Goal: Task Accomplishment & Management: Manage account settings

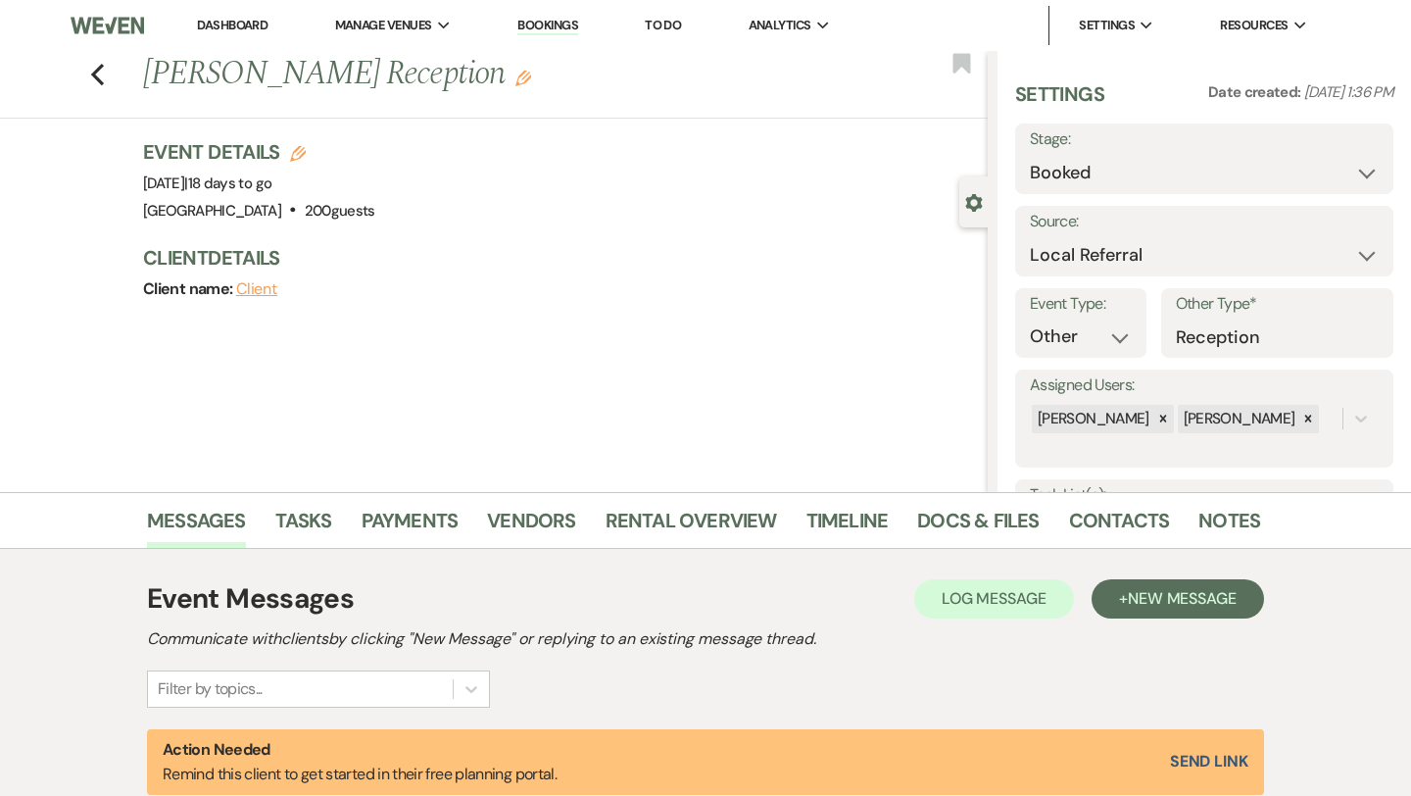
select select "20"
select select "13"
click at [96, 77] on use "button" at bounding box center [97, 75] width 13 height 22
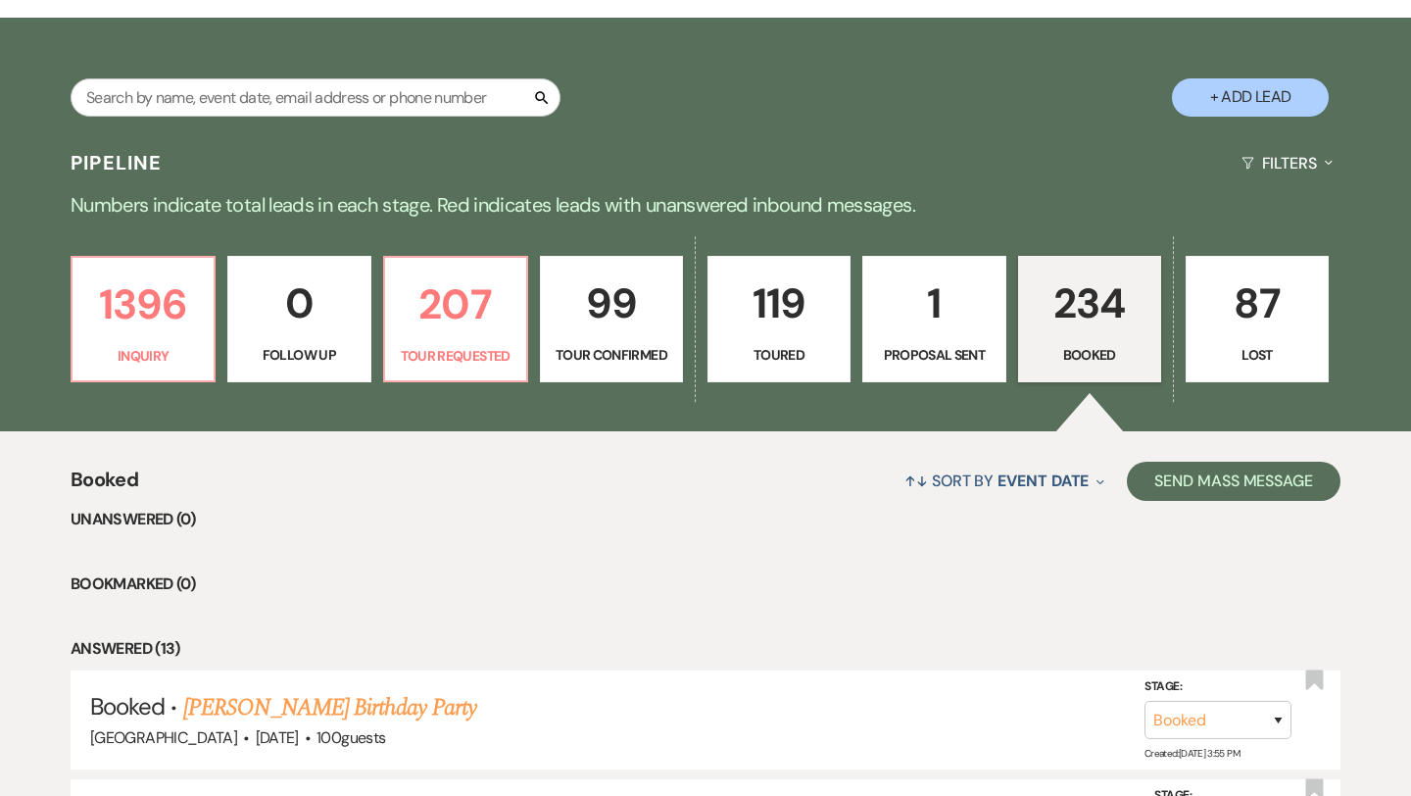
scroll to position [254, 0]
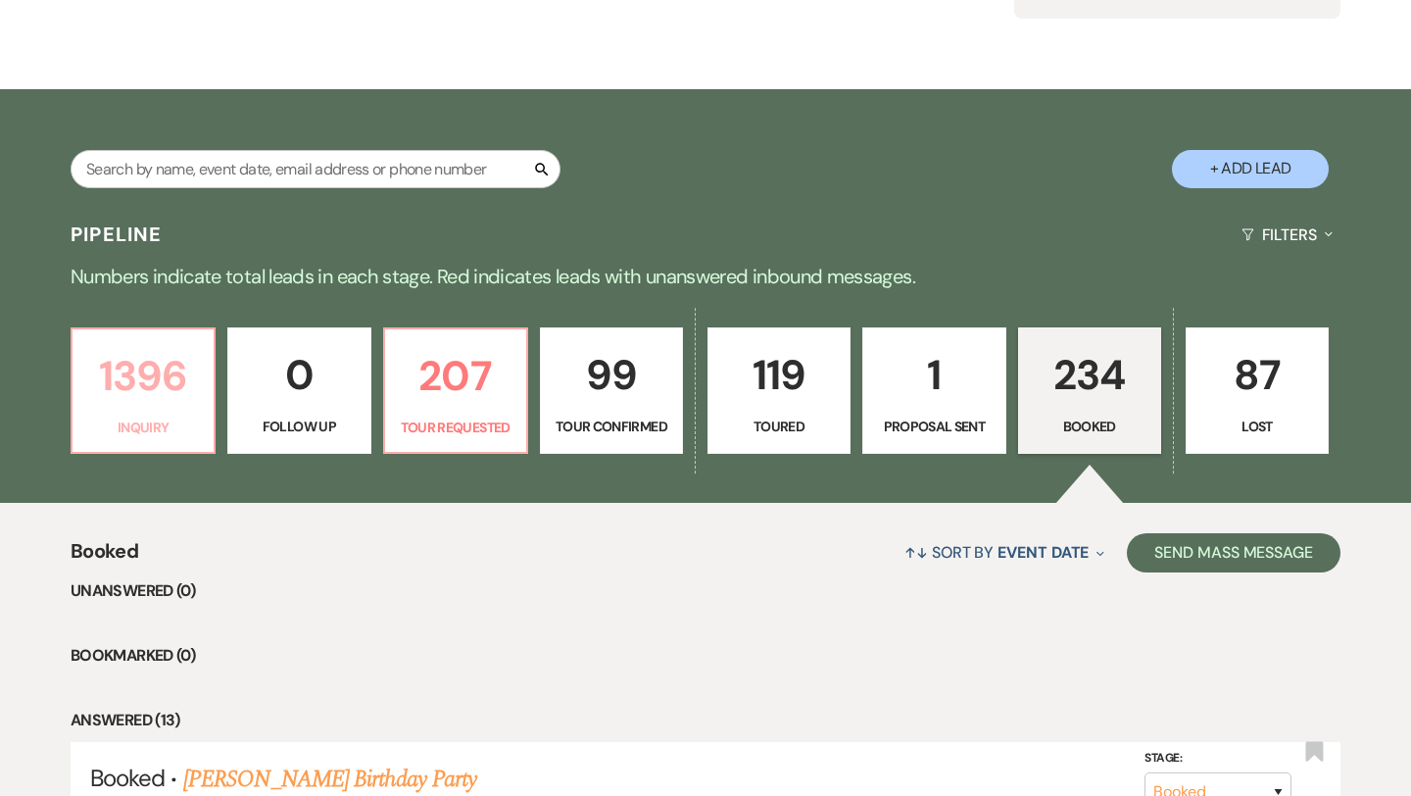
click at [168, 396] on p "1396" at bounding box center [143, 376] width 118 height 66
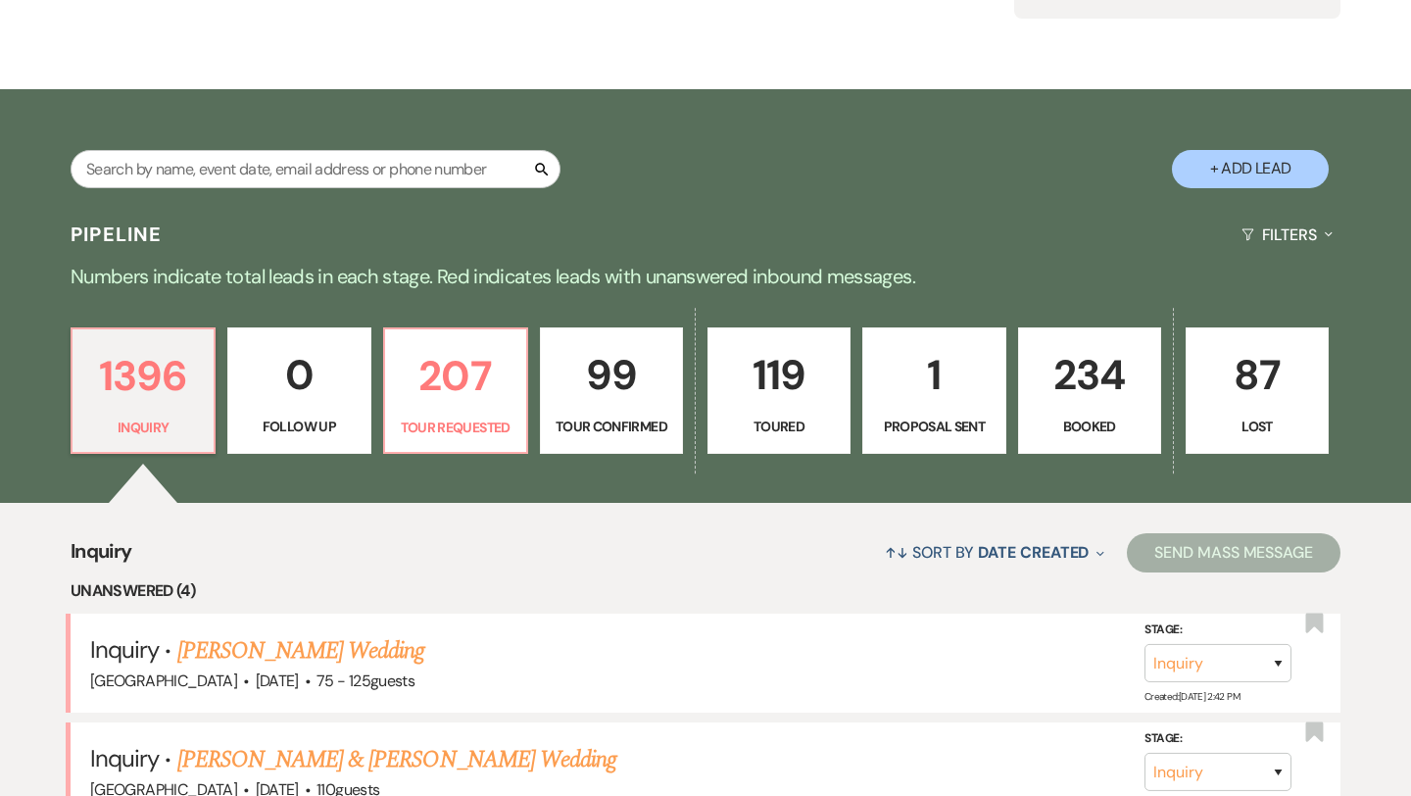
click at [1085, 403] on p "234" at bounding box center [1090, 375] width 118 height 66
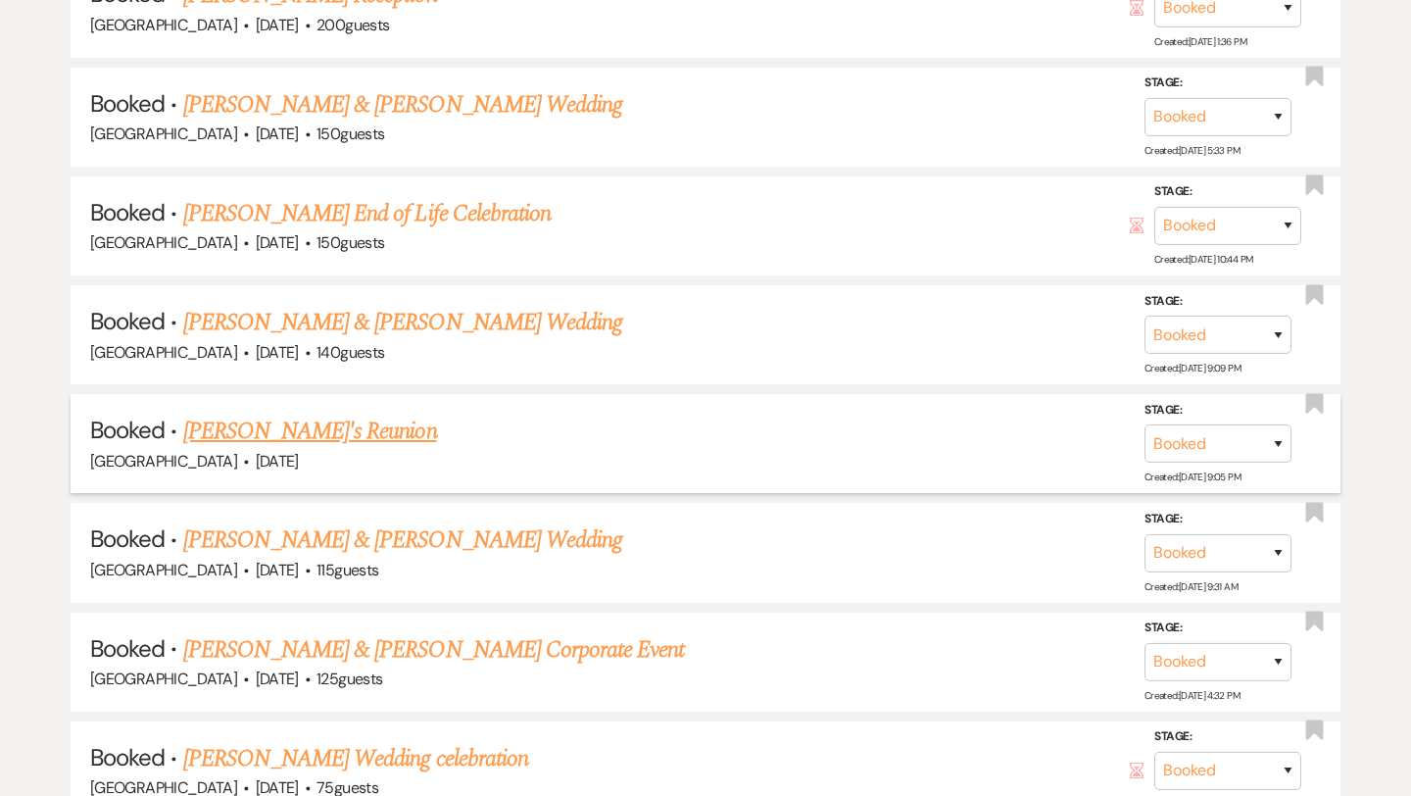
scroll to position [1169, 0]
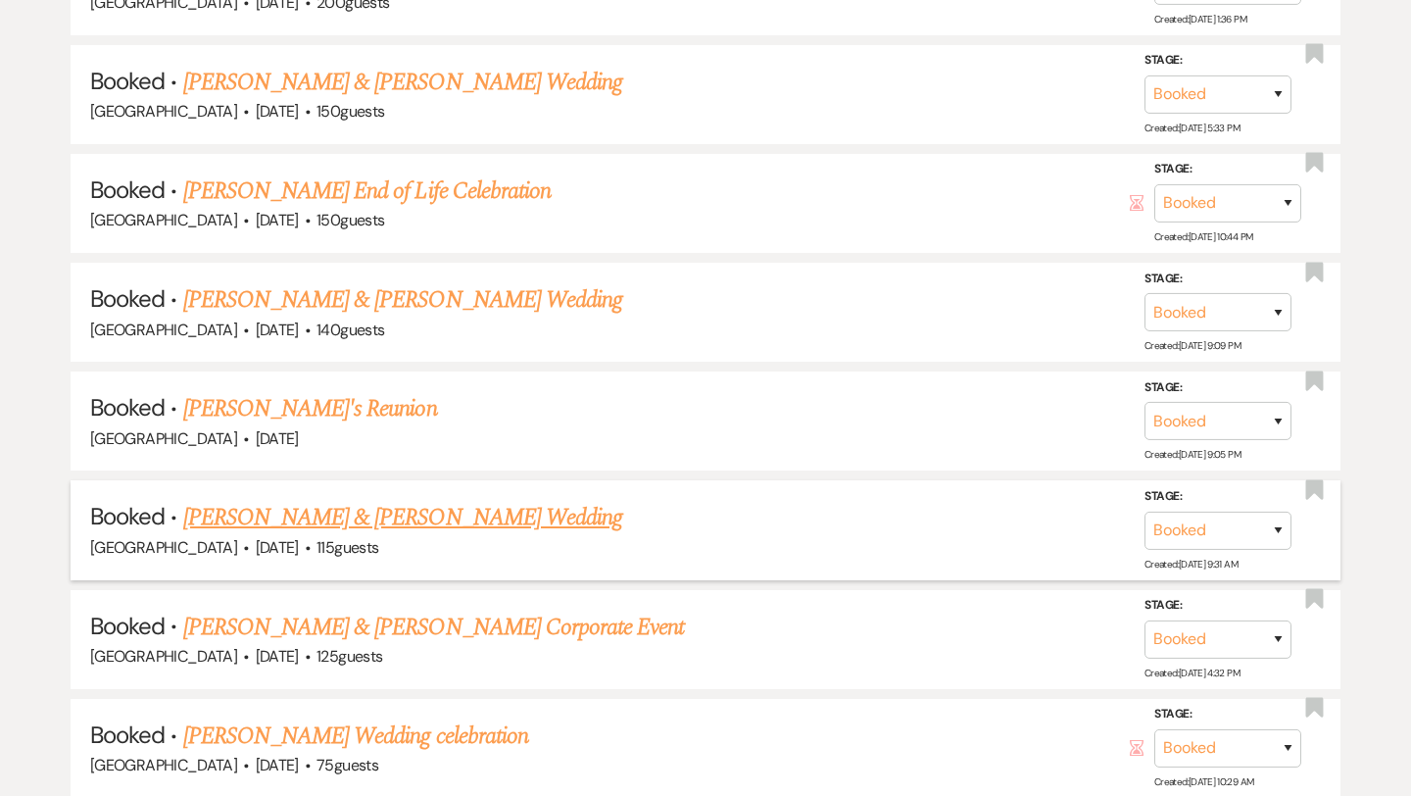
click at [381, 506] on link "[PERSON_NAME] & [PERSON_NAME] Wedding" at bounding box center [402, 517] width 439 height 35
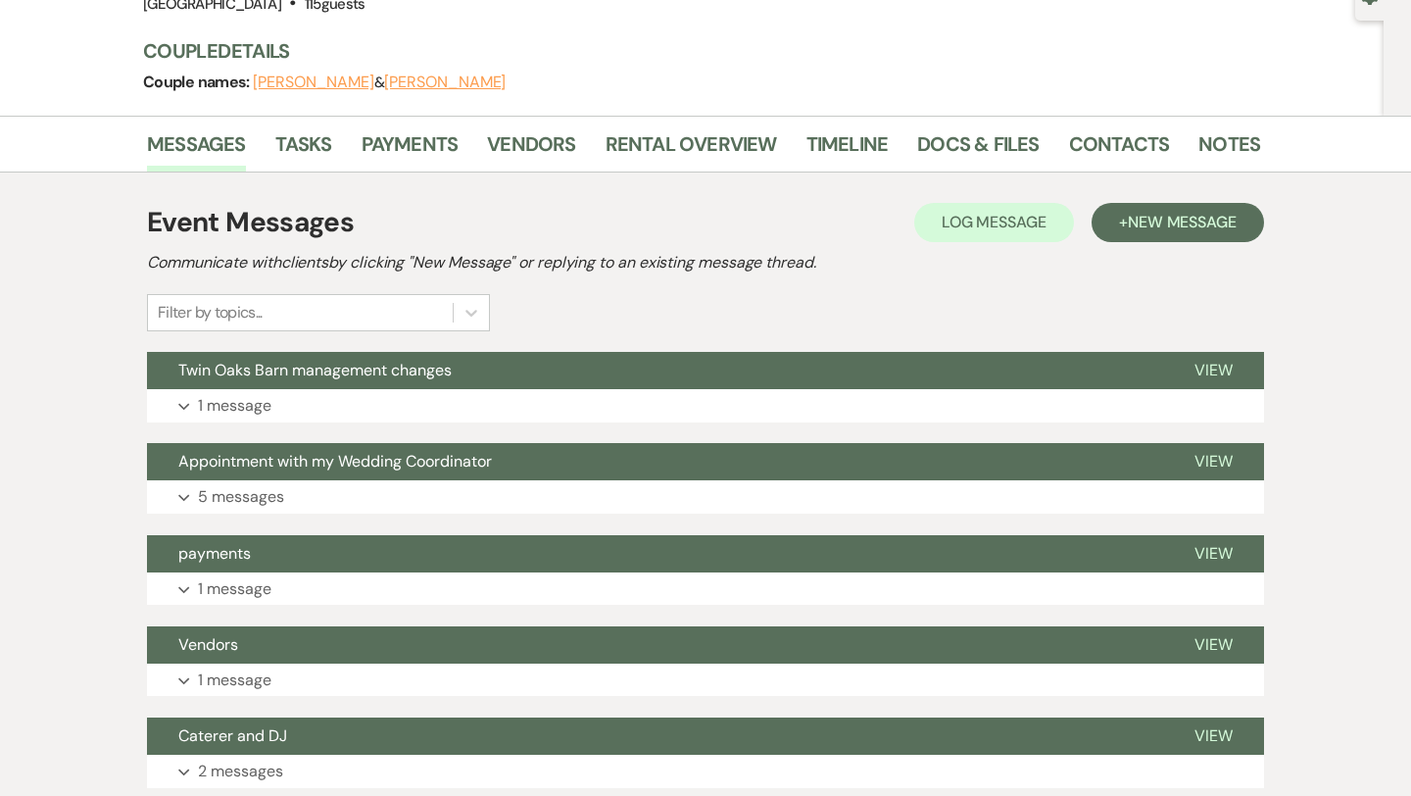
scroll to position [213, 0]
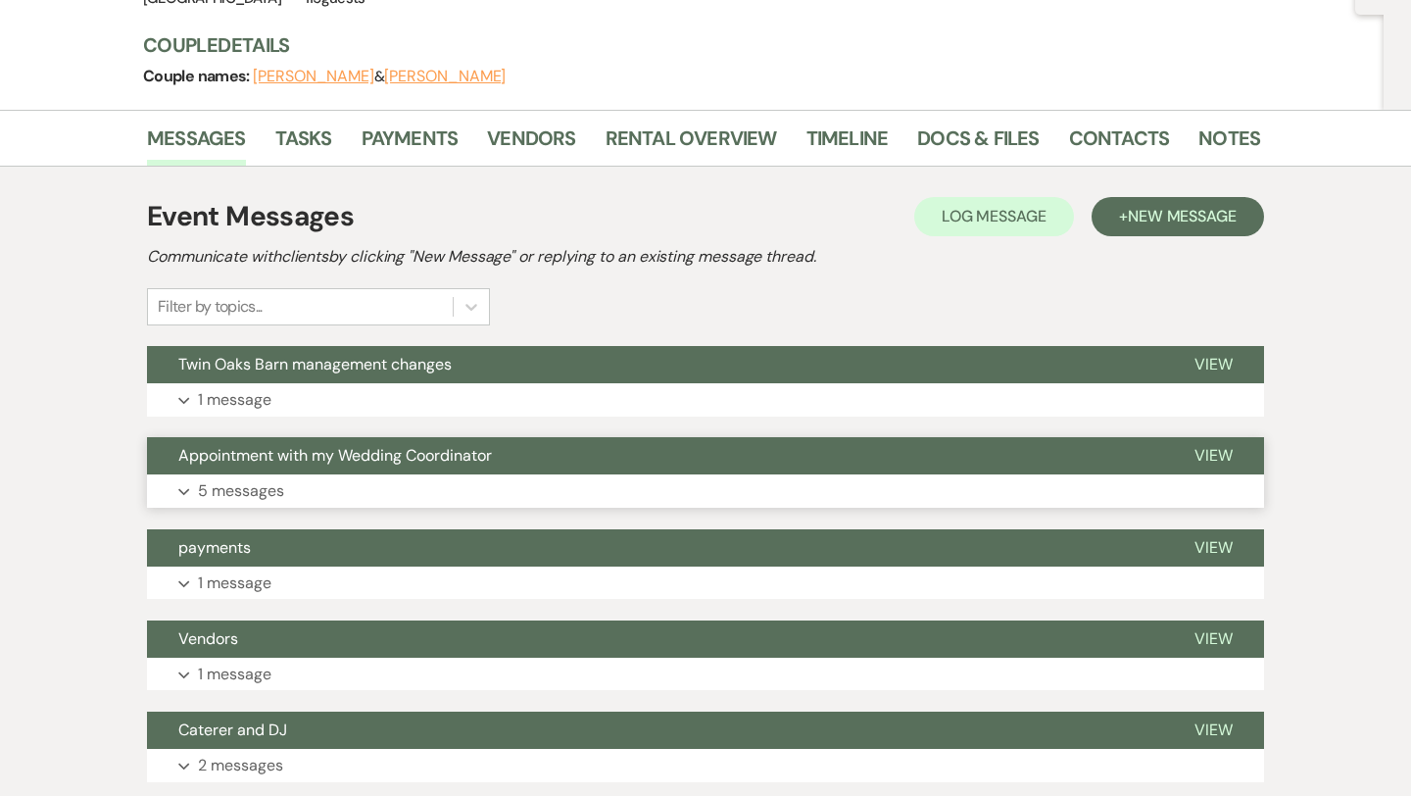
click at [218, 485] on p "5 messages" at bounding box center [241, 490] width 86 height 25
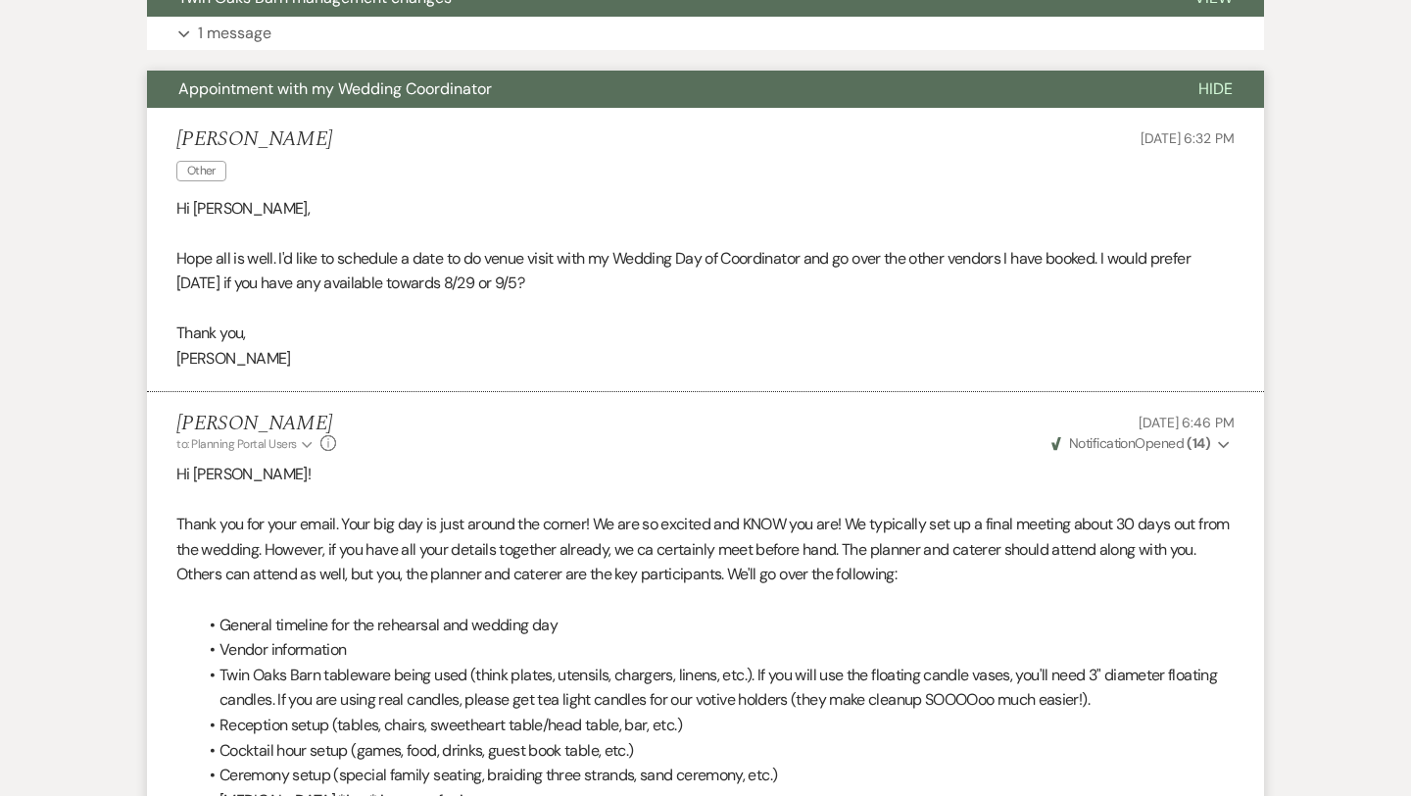
scroll to position [0, 0]
